Goal: Task Accomplishment & Management: Use online tool/utility

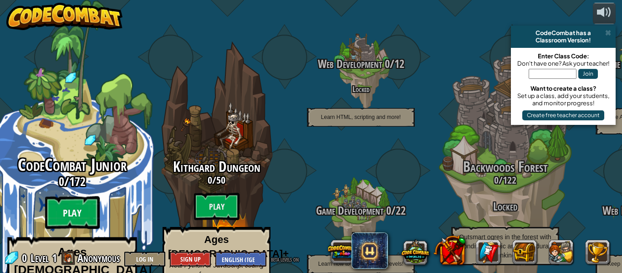
click at [86, 196] on btn "Play" at bounding box center [72, 212] width 55 height 33
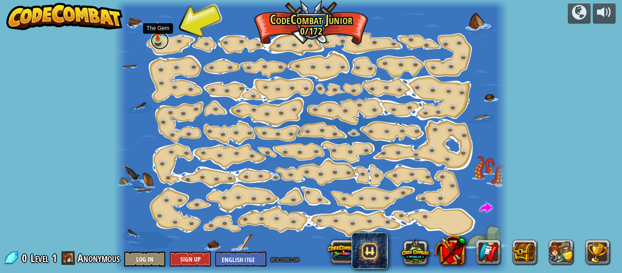
click at [168, 40] on link at bounding box center [160, 40] width 18 height 18
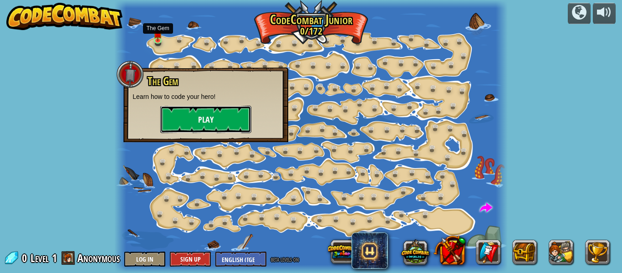
click at [214, 122] on button "Play" at bounding box center [205, 119] width 91 height 27
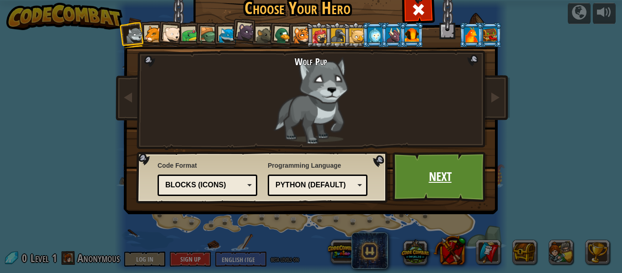
click at [436, 180] on link "Next" at bounding box center [439, 177] width 95 height 50
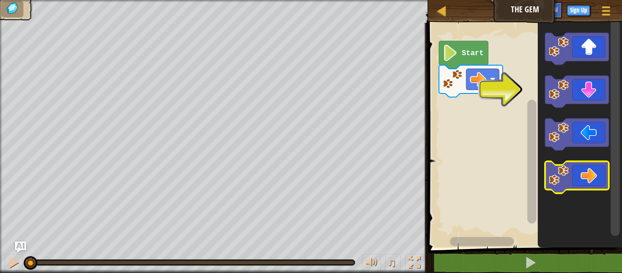
click at [597, 171] on icon "Blockly Workspace" at bounding box center [577, 177] width 64 height 32
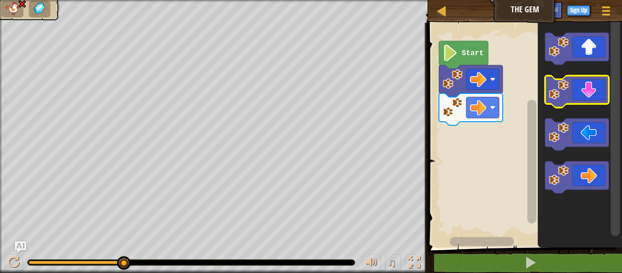
click at [574, 83] on icon "Blockly Workspace" at bounding box center [577, 92] width 64 height 32
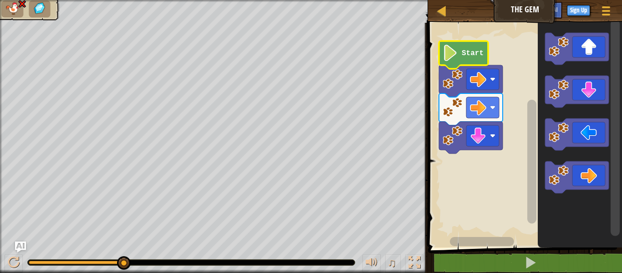
click at [450, 64] on icon "Blockly Workspace" at bounding box center [463, 55] width 49 height 28
click at [451, 62] on icon "Blockly Workspace" at bounding box center [463, 55] width 49 height 28
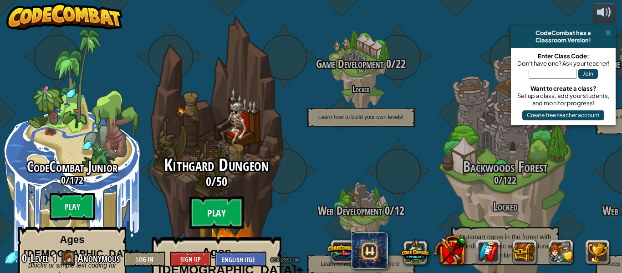
click at [209, 201] on btn "Play" at bounding box center [216, 212] width 55 height 33
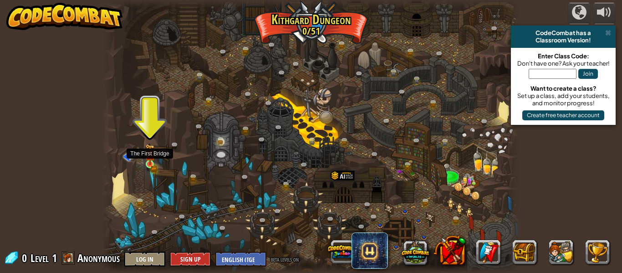
click at [149, 163] on img at bounding box center [150, 154] width 10 height 21
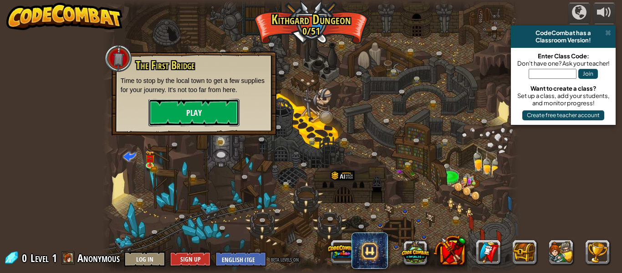
click at [156, 111] on button "Play" at bounding box center [193, 112] width 91 height 27
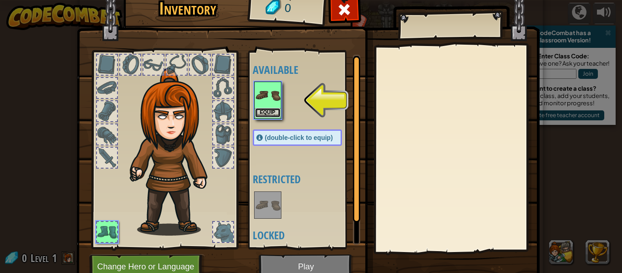
click at [270, 116] on button "Equip" at bounding box center [267, 113] width 25 height 10
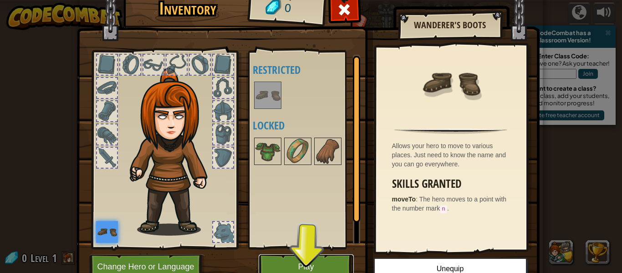
click at [310, 269] on button "Play" at bounding box center [306, 266] width 95 height 25
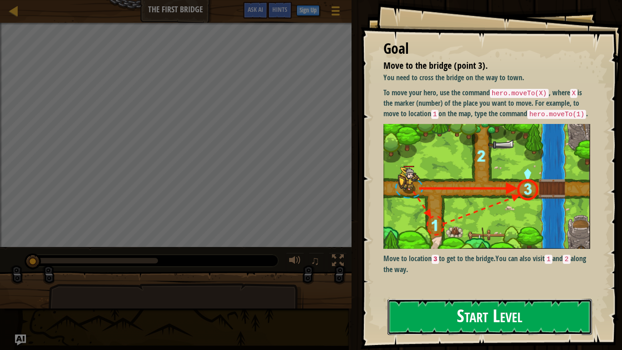
click at [489, 272] on button "Start Level" at bounding box center [489, 317] width 204 height 36
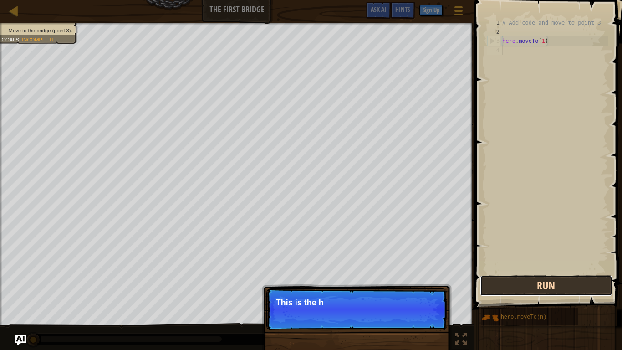
click at [518, 272] on button "Run" at bounding box center [546, 285] width 132 height 21
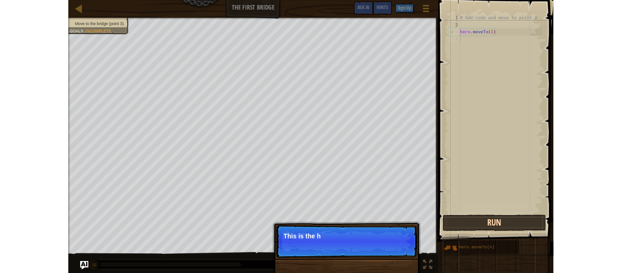
scroll to position [4, 0]
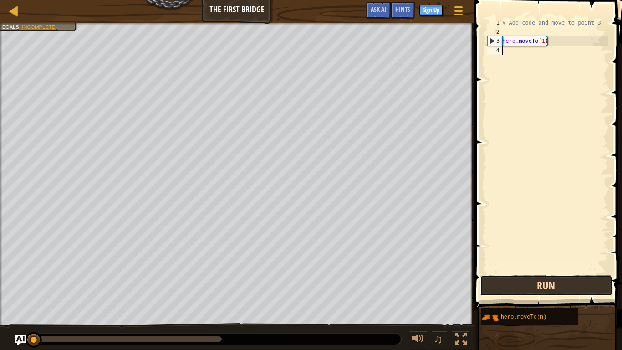
click at [514, 272] on button "Run" at bounding box center [546, 285] width 132 height 21
click at [503, 272] on button "Run" at bounding box center [546, 285] width 132 height 21
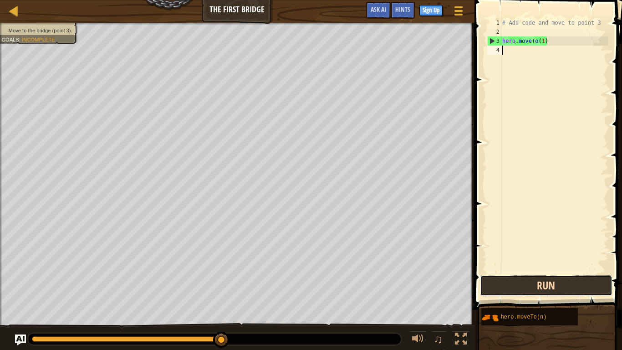
click at [575, 272] on button "Run" at bounding box center [546, 285] width 132 height 21
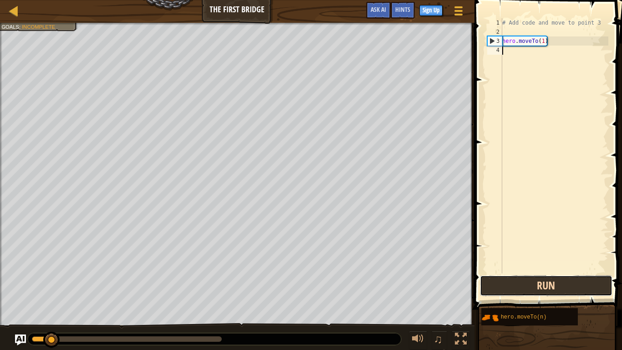
click at [580, 272] on button "Run" at bounding box center [546, 285] width 132 height 21
click at [581, 272] on button "Run" at bounding box center [546, 285] width 132 height 21
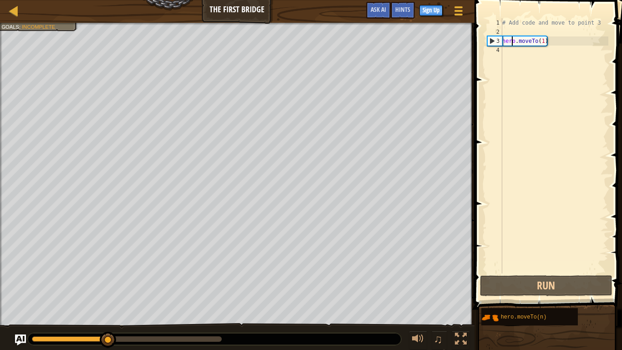
click at [511, 43] on div "# Add code and move to point 3 hero . moveTo ( 1 )" at bounding box center [554, 154] width 108 height 273
type textarea "hero.moveTo(1)"
